Goal: Use online tool/utility: Utilize a website feature to perform a specific function

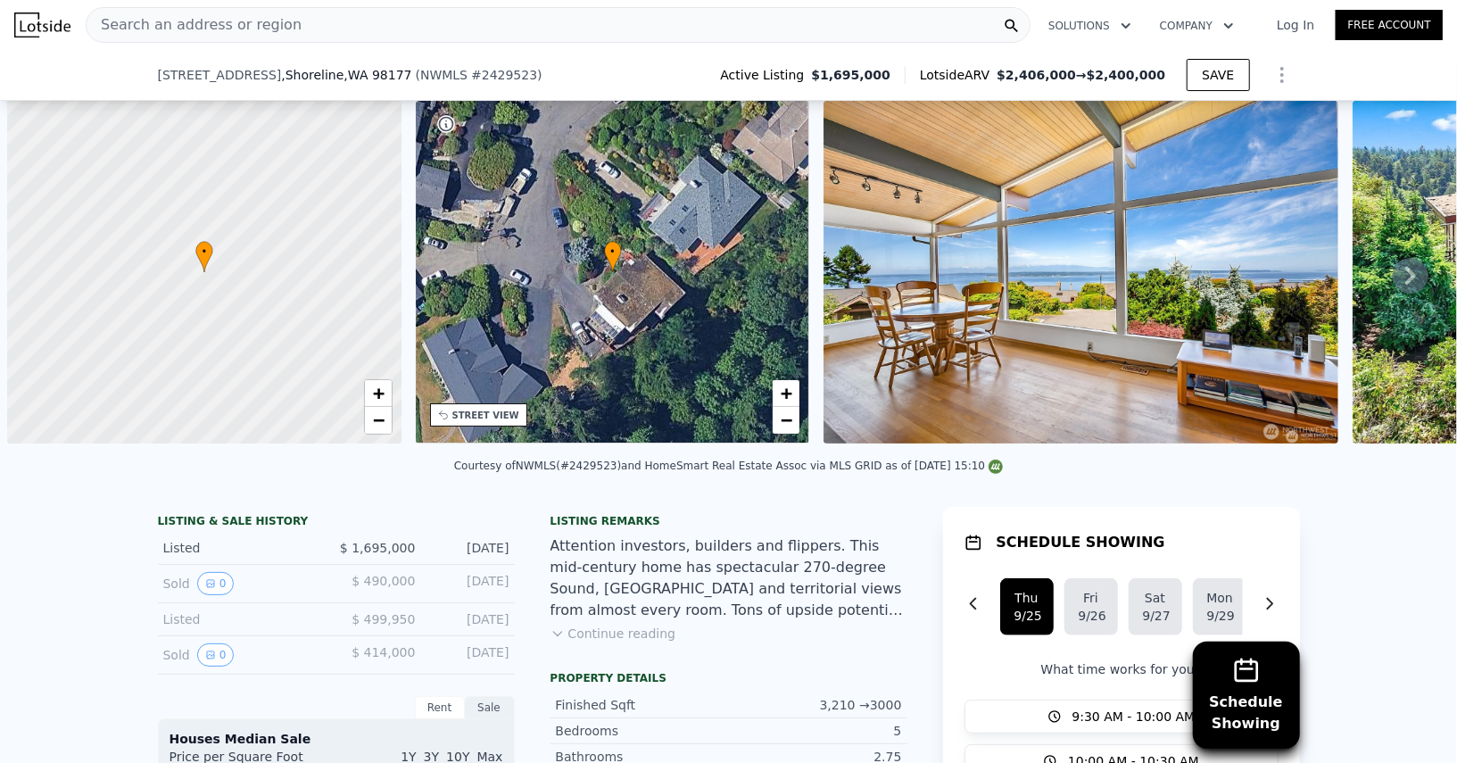
scroll to position [0, 6]
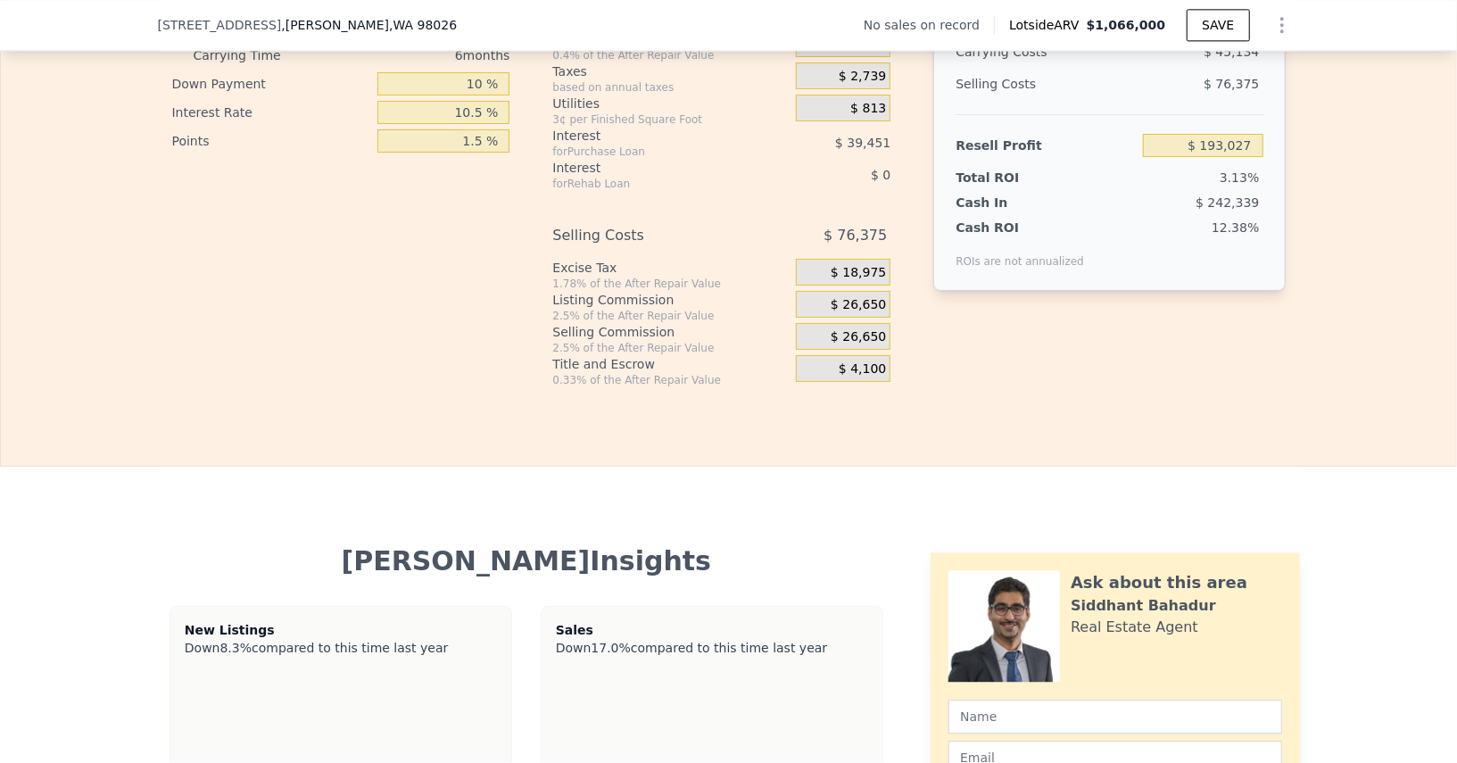
type input "5"
type input "2.5"
type input "1516"
type input "2440"
type input "7841"
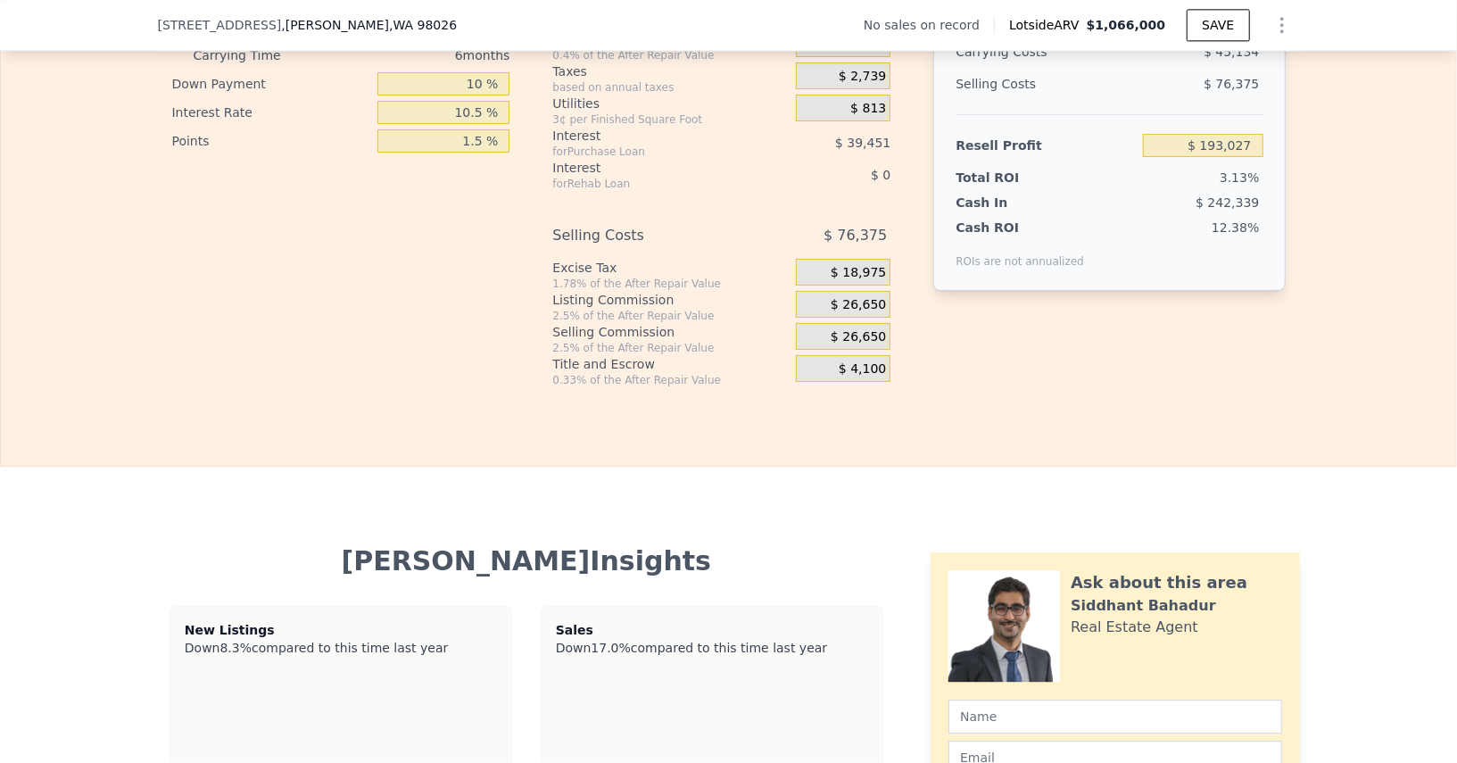
type input "14810"
type input "$ 1,066,000"
type input "$ 0"
type input "$ 30,000"
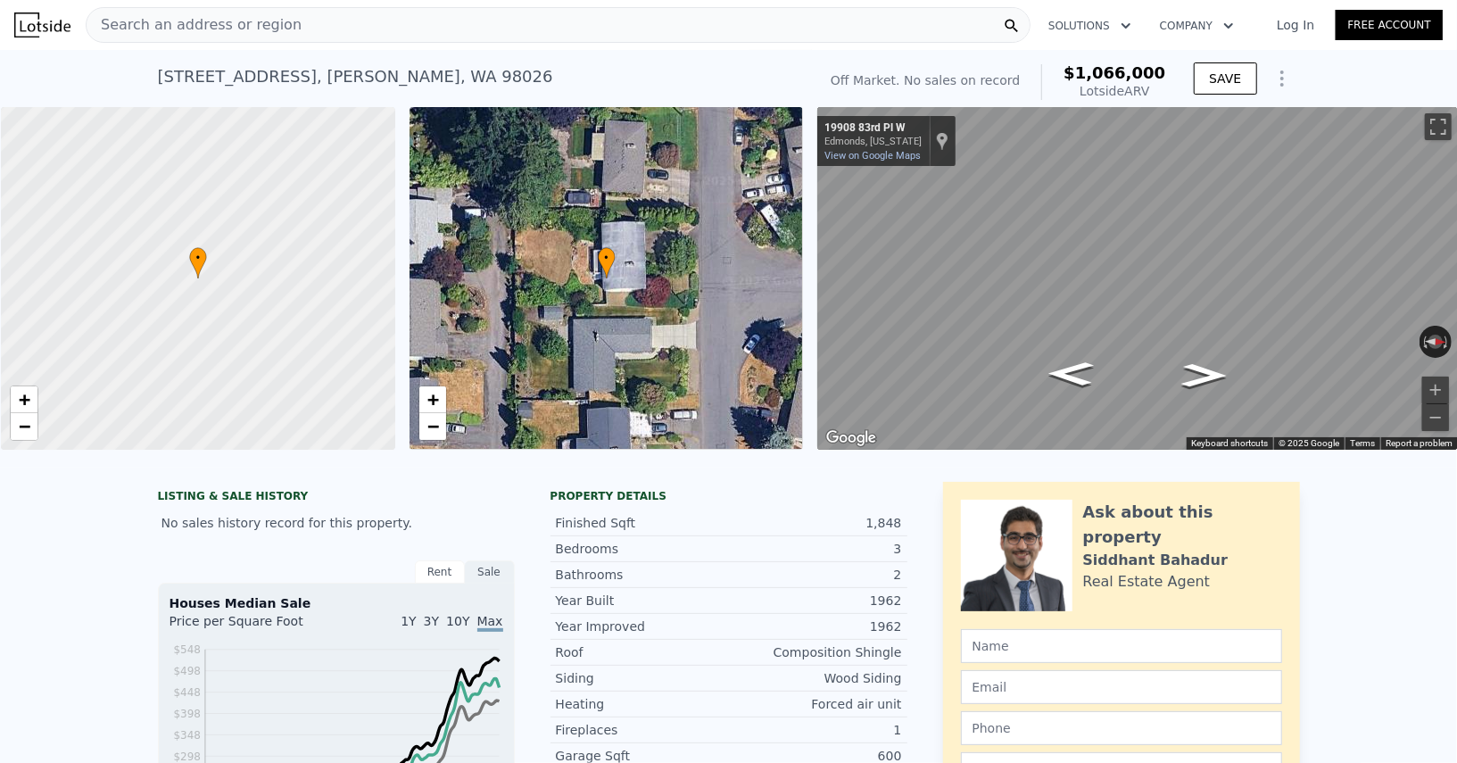
click at [247, 36] on div "Search an address or region" at bounding box center [194, 25] width 215 height 34
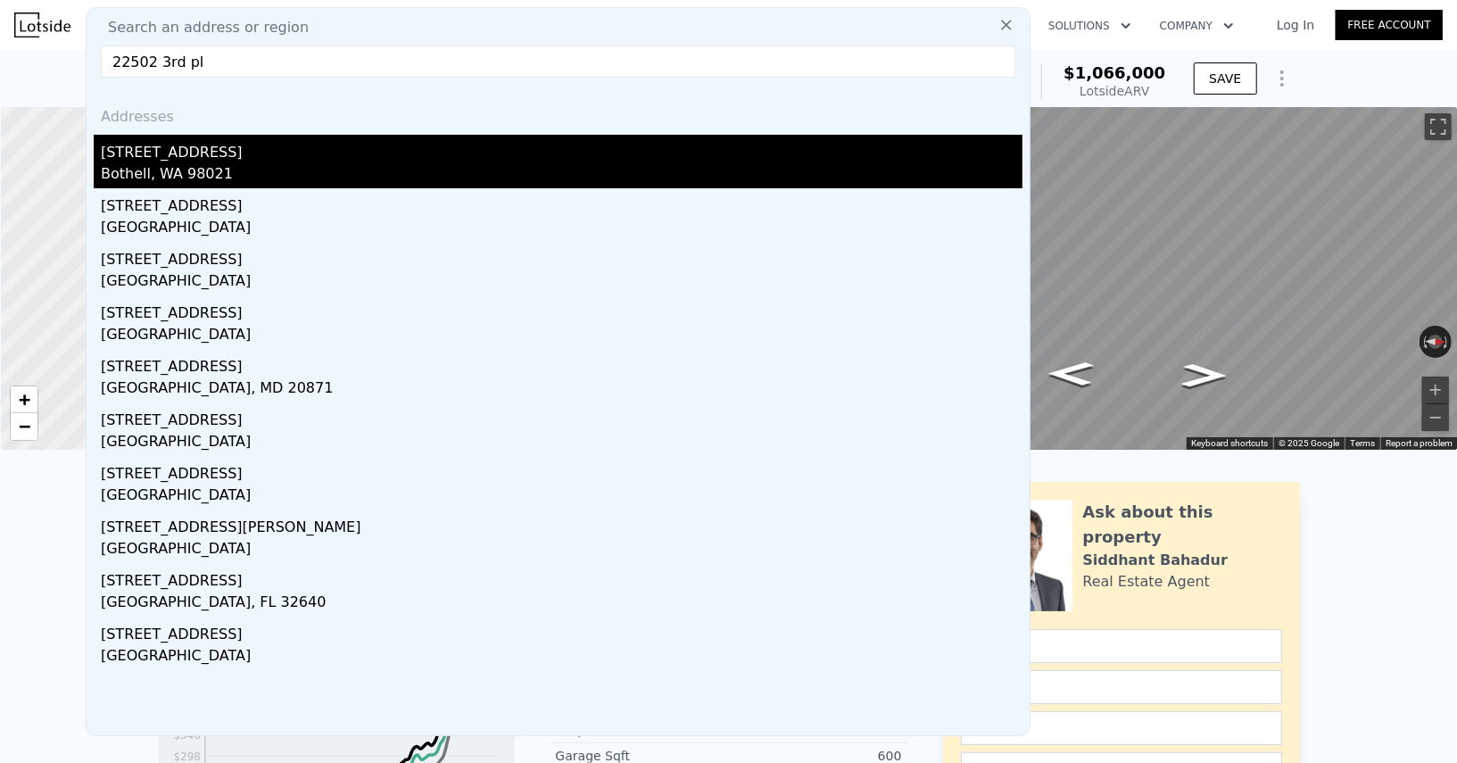
type input "22502 3rd pl"
click at [259, 163] on div "Bothell, WA 98021" at bounding box center [562, 175] width 922 height 25
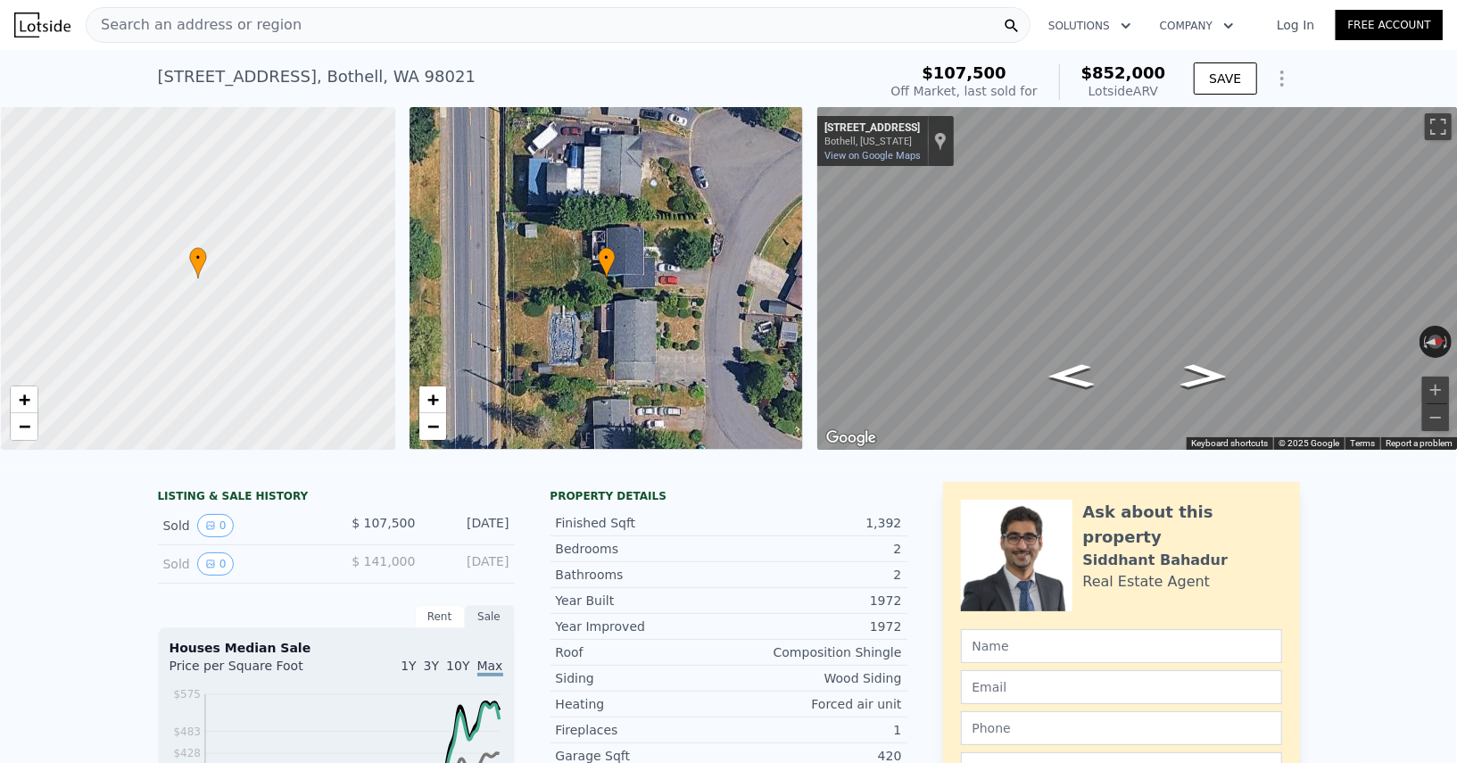
click at [1286, 85] on icon "Show Options" at bounding box center [1282, 78] width 21 height 21
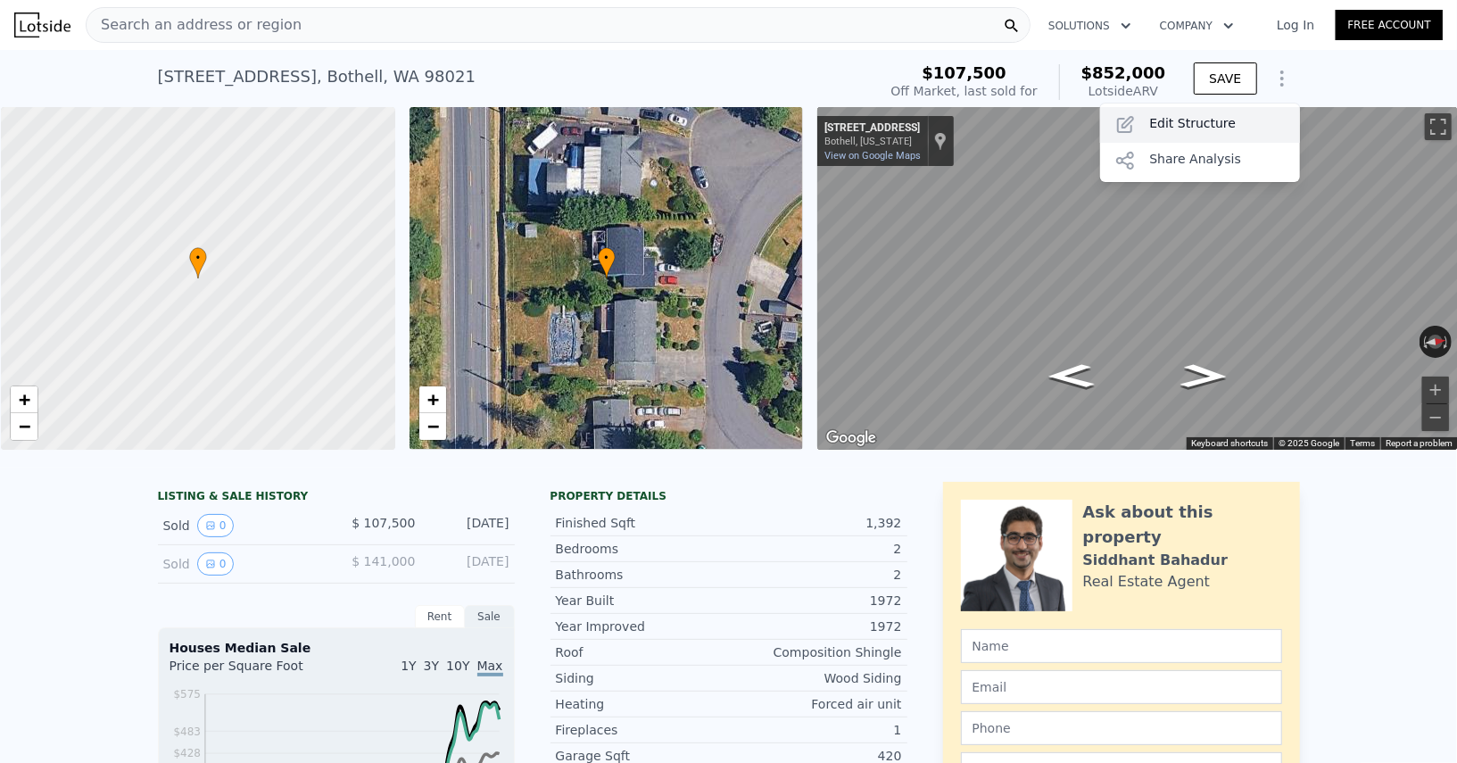
click at [1232, 124] on div "Edit Structure" at bounding box center [1200, 125] width 200 height 36
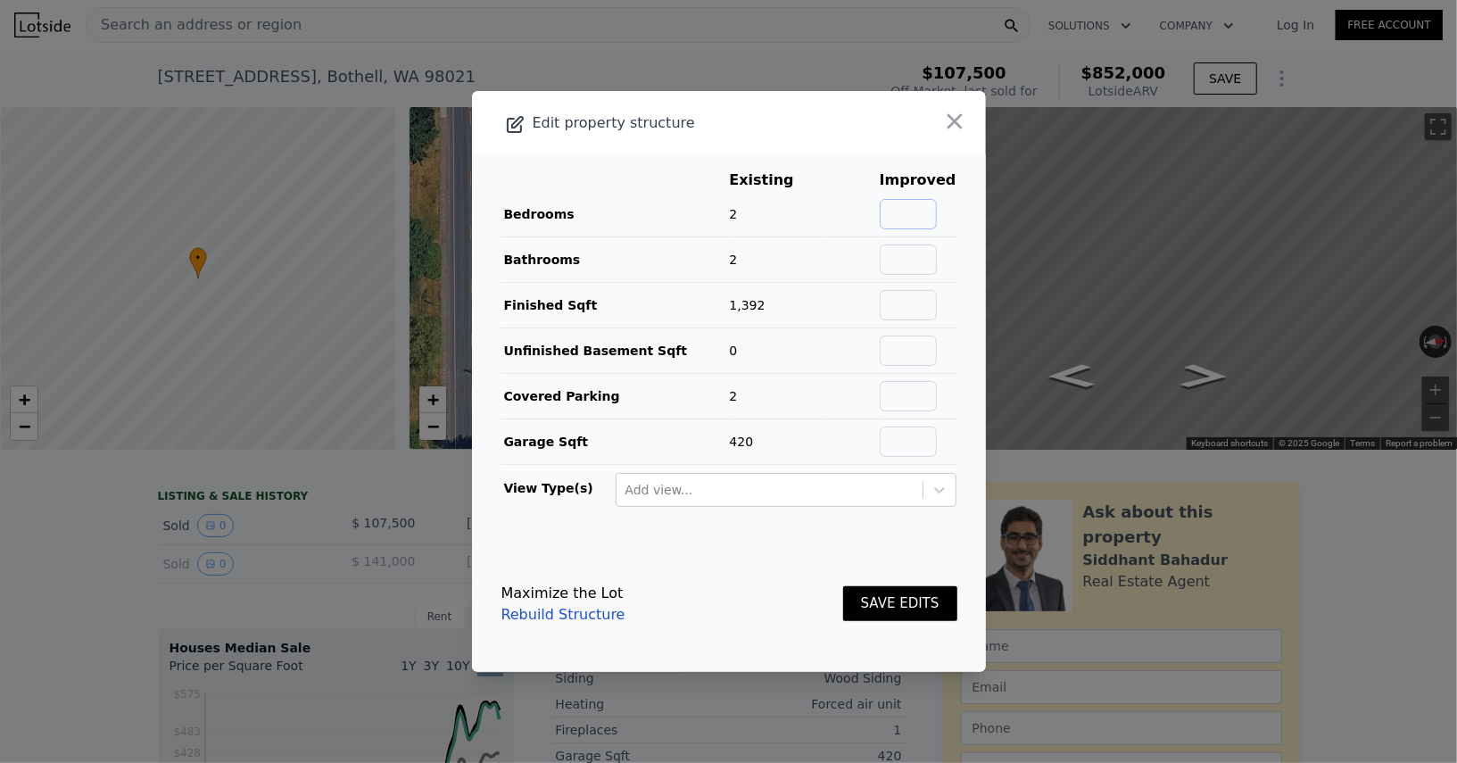
click at [930, 219] on input "text" at bounding box center [908, 214] width 57 height 30
type input "3"
click at [914, 250] on input "text" at bounding box center [908, 260] width 57 height 30
type input "2"
click at [892, 603] on button "SAVE EDITS" at bounding box center [900, 603] width 114 height 35
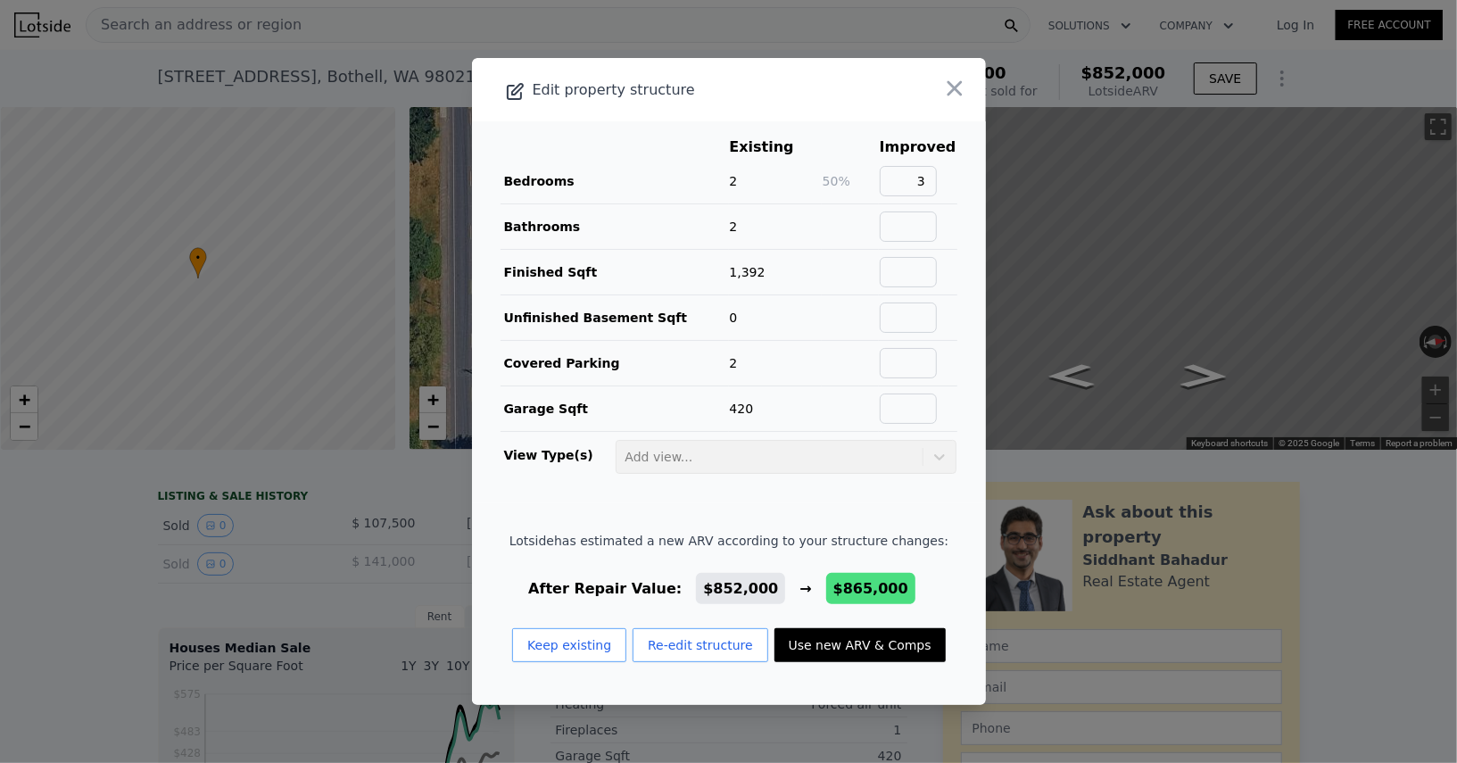
click at [848, 646] on button "Use new ARV & Comps" at bounding box center [860, 645] width 171 height 34
type input "$ 865,000"
type input "$ 683,128"
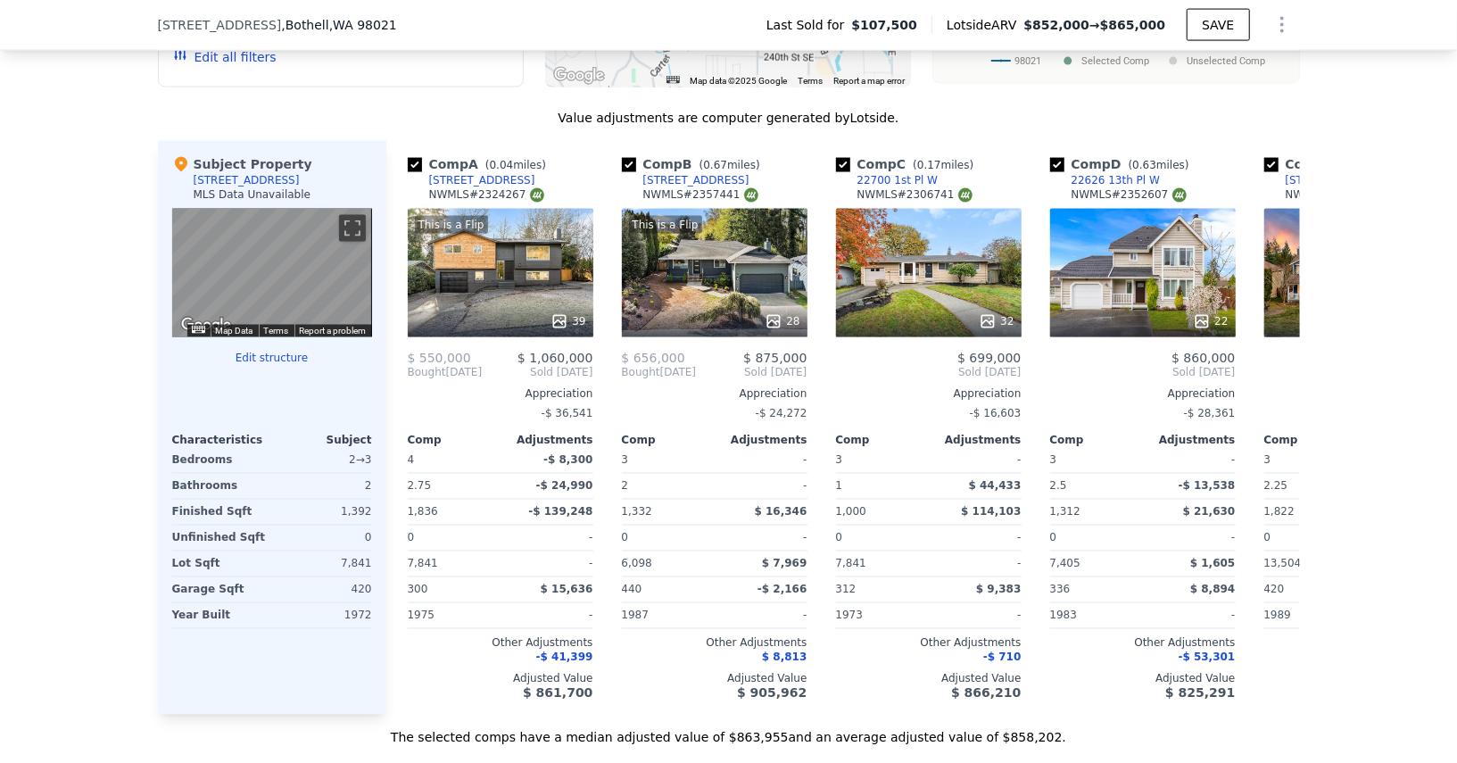
scroll to position [1834, 0]
drag, startPoint x: 532, startPoint y: 333, endPoint x: 346, endPoint y: 38, distance: 348.1
click at [379, 94] on div "We found 12 sales that match your search Filters Map Prices Modify Comp Filters…" at bounding box center [729, 256] width 1142 height 984
